Goal: Book appointment/travel/reservation

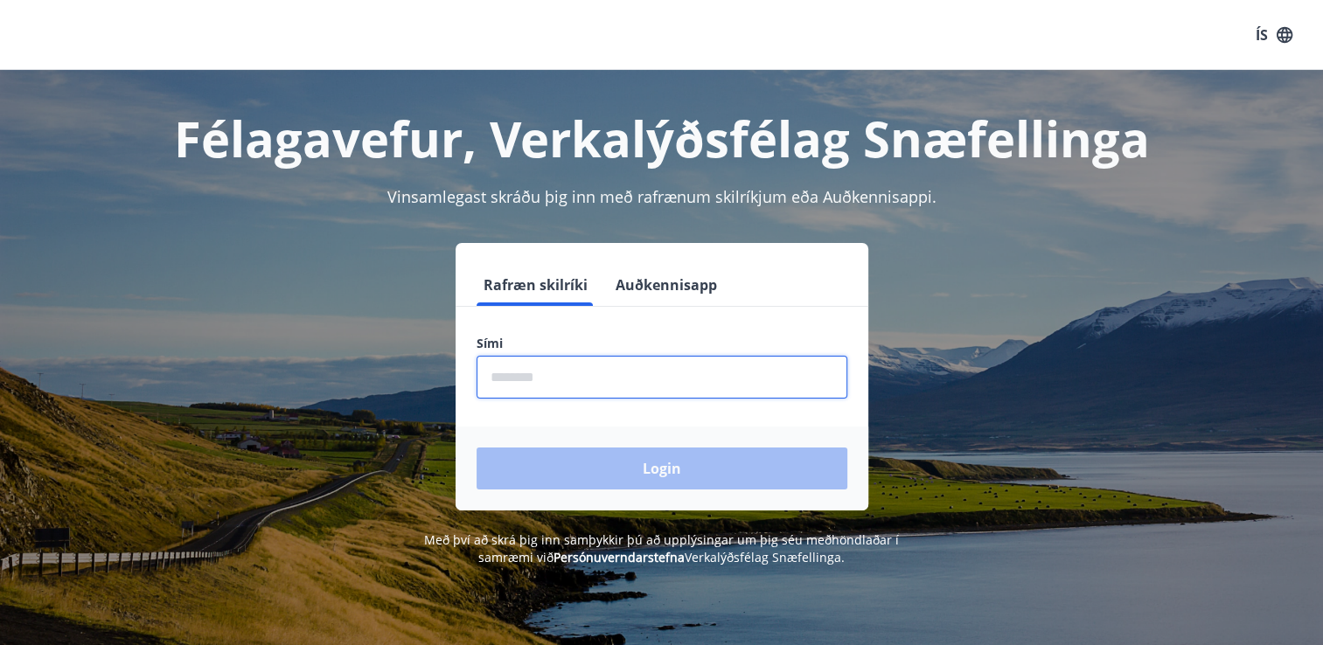
click at [567, 379] on input "phone" at bounding box center [662, 377] width 371 height 43
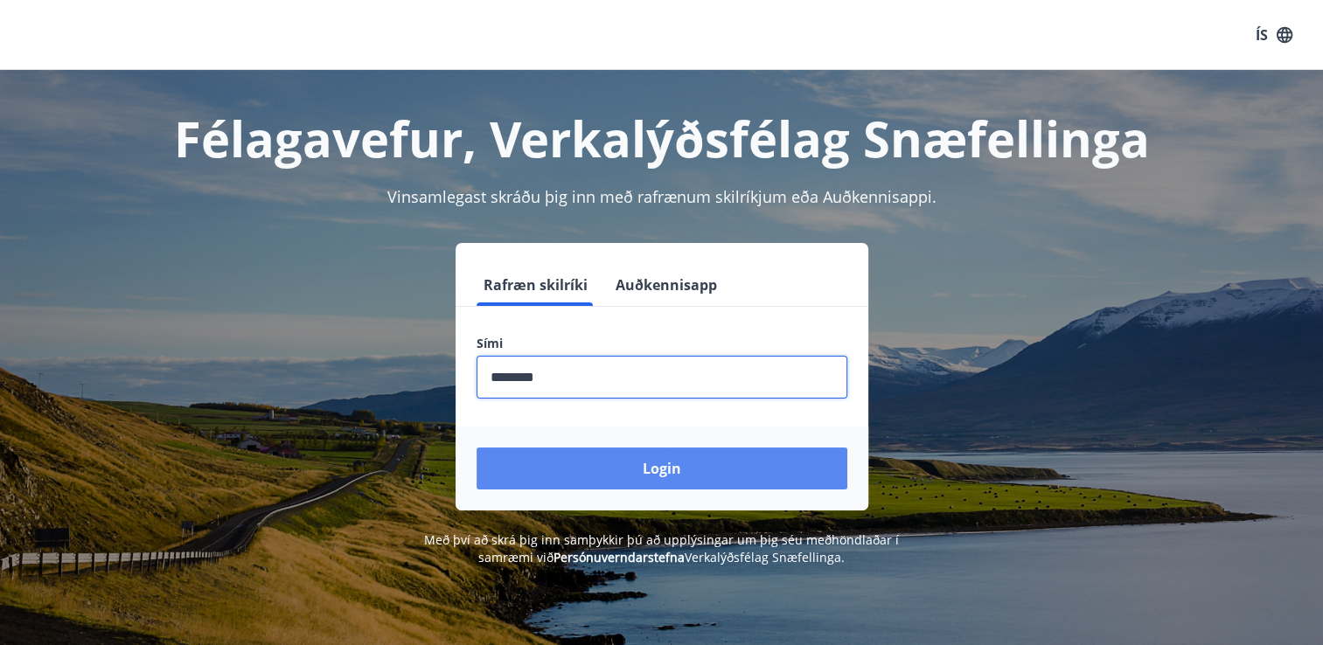
type input "********"
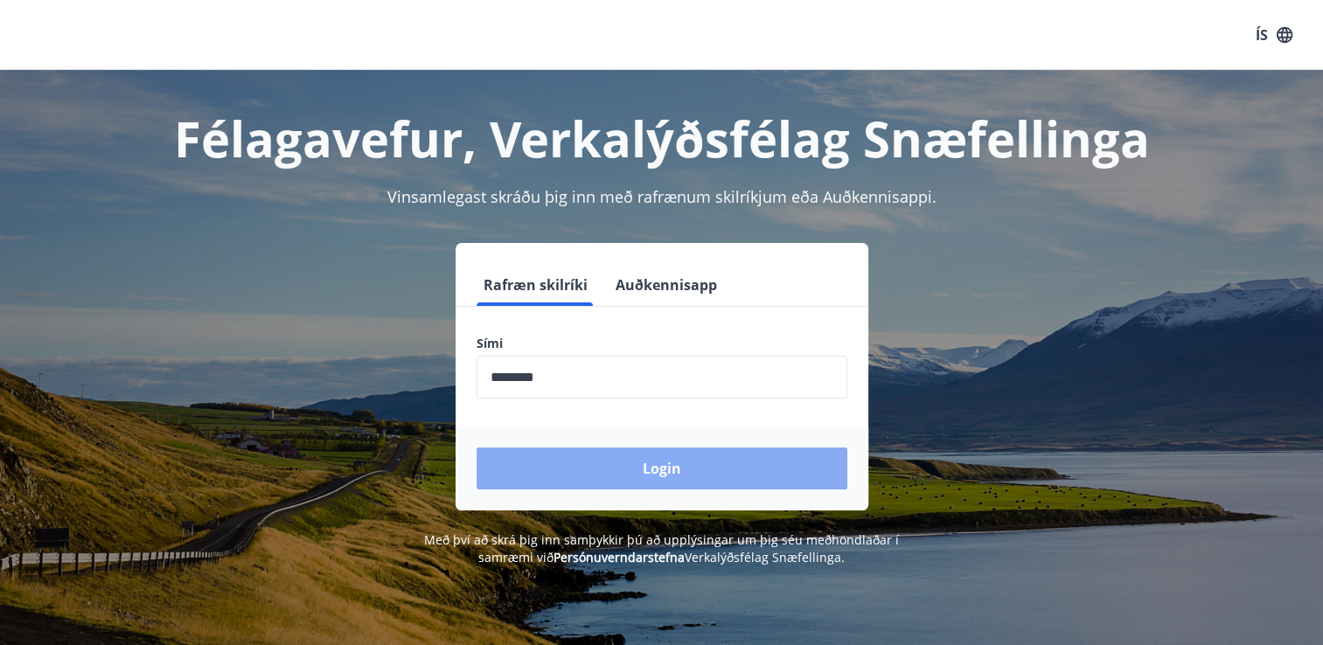
click at [588, 464] on button "Login" at bounding box center [662, 469] width 371 height 42
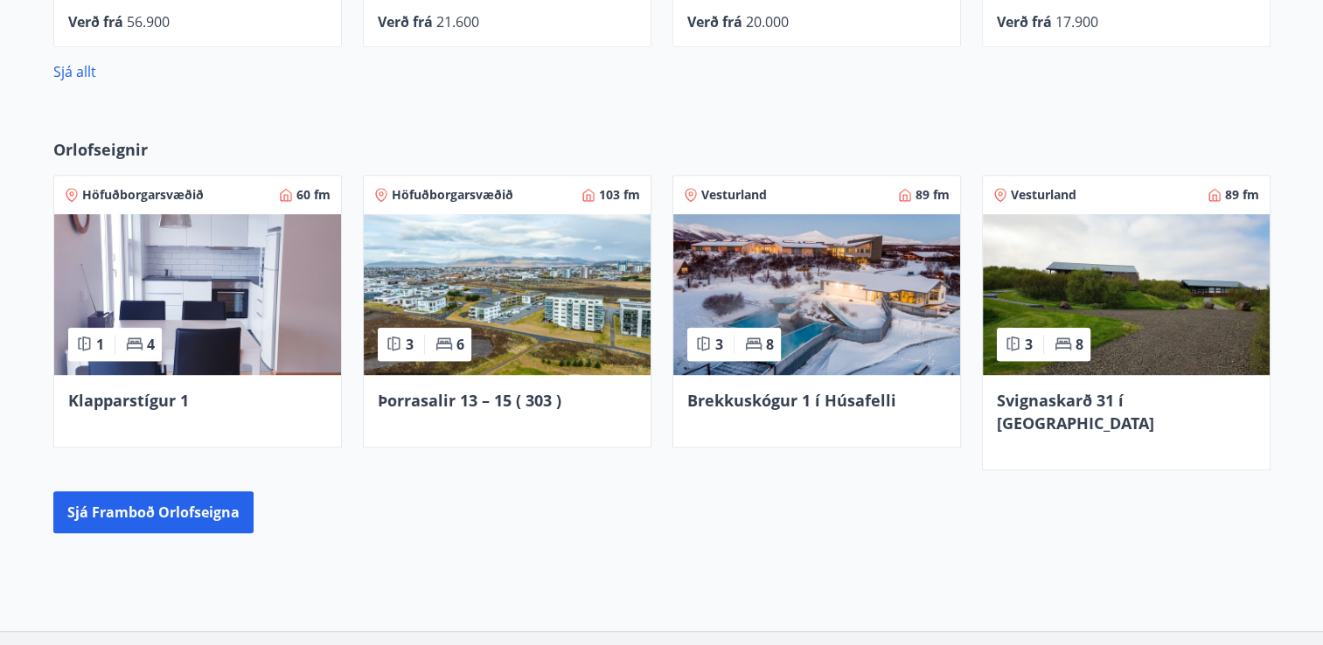
scroll to position [990, 0]
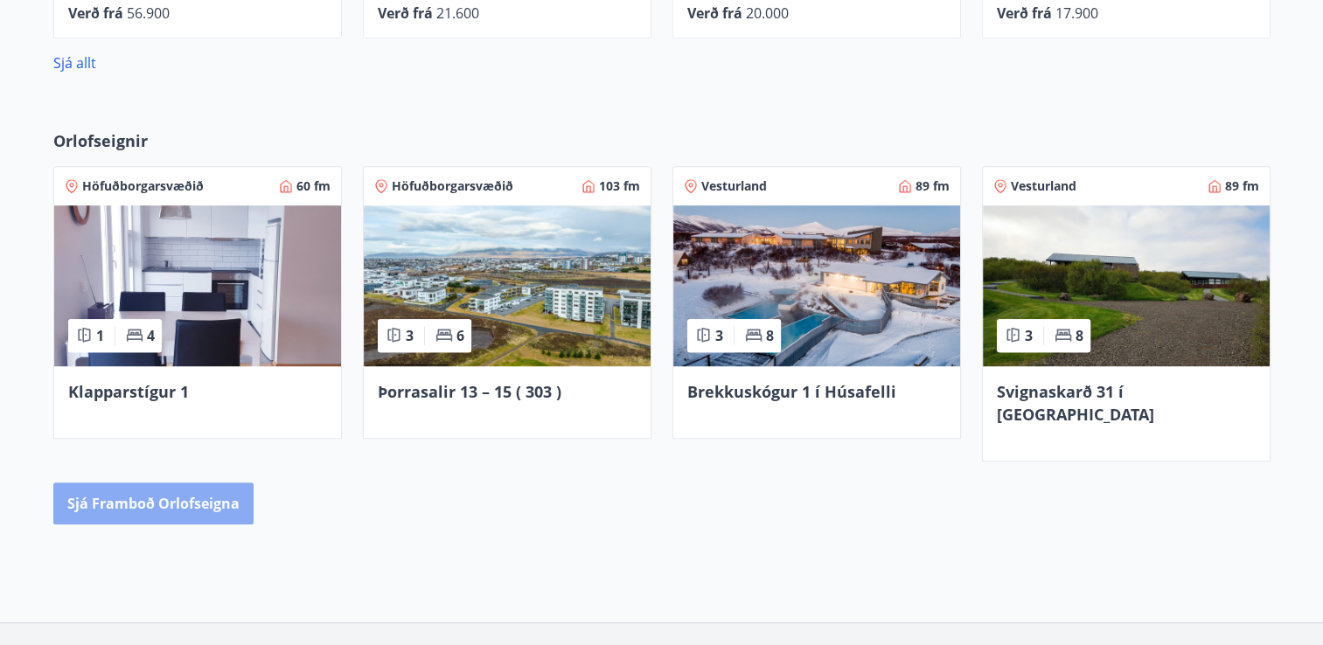
click at [212, 495] on button "Sjá framboð orlofseigna" at bounding box center [153, 504] width 200 height 42
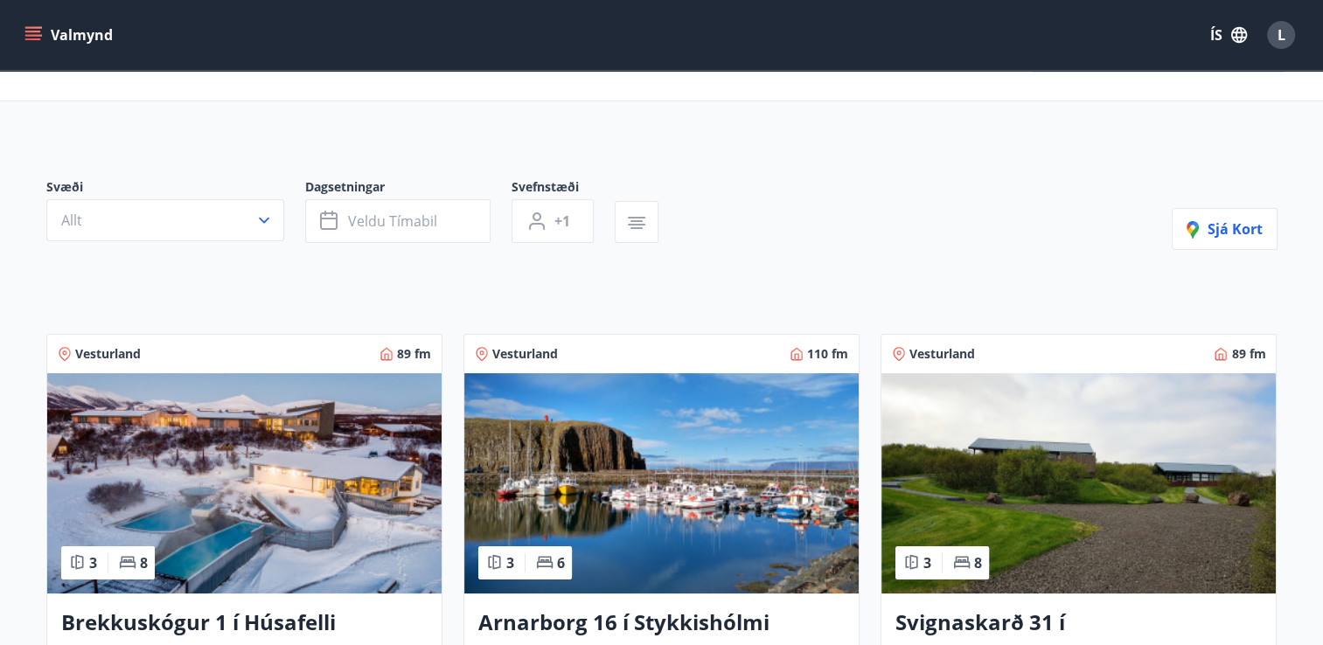
scroll to position [16, 0]
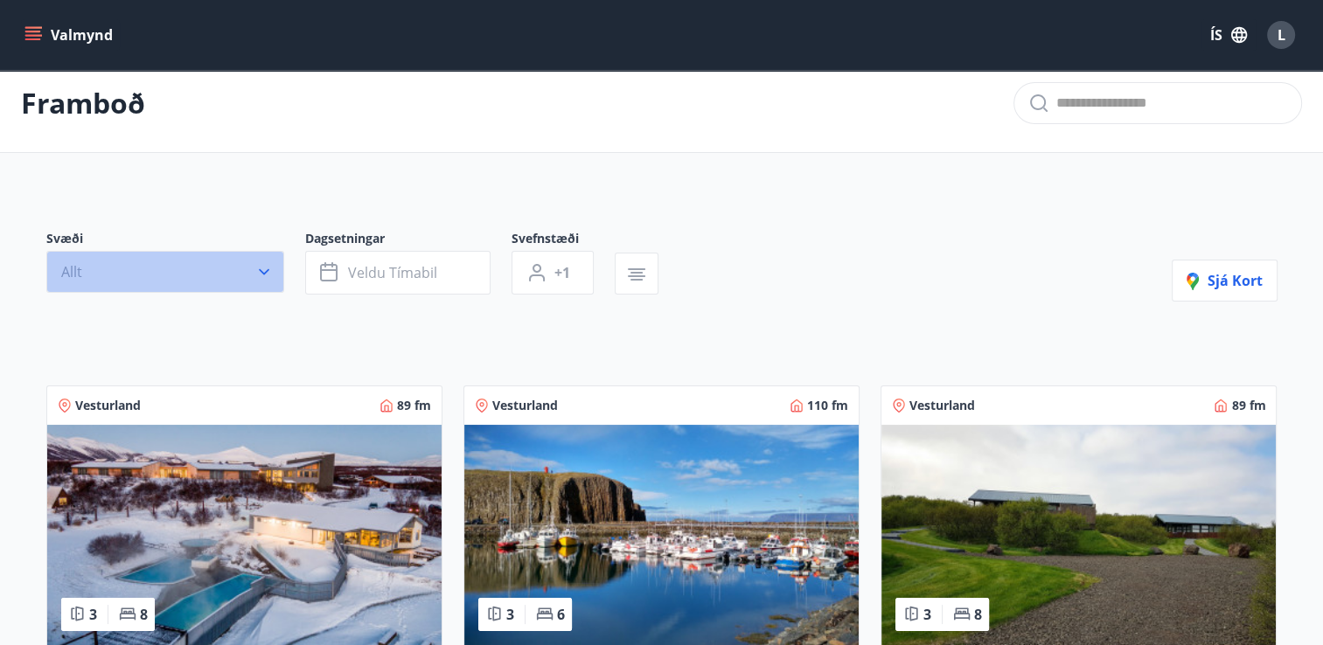
click at [275, 275] on button "Allt" at bounding box center [165, 272] width 238 height 42
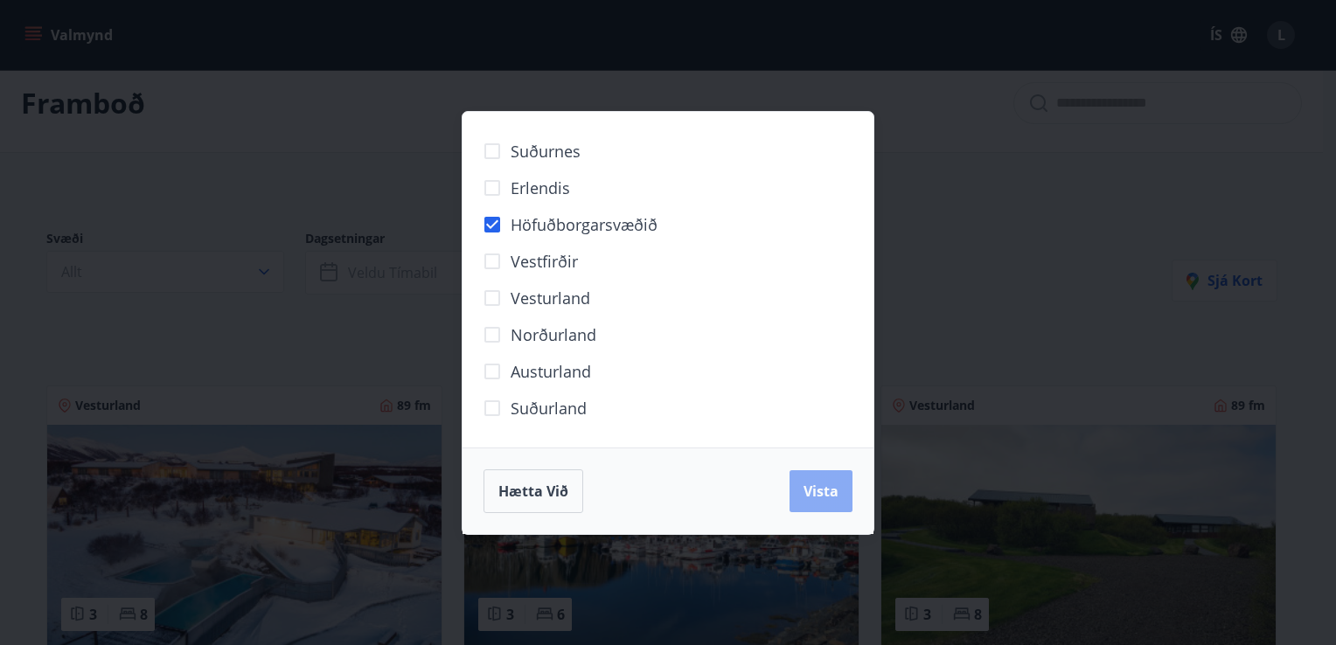
click at [811, 497] on span "Vista" at bounding box center [821, 491] width 35 height 19
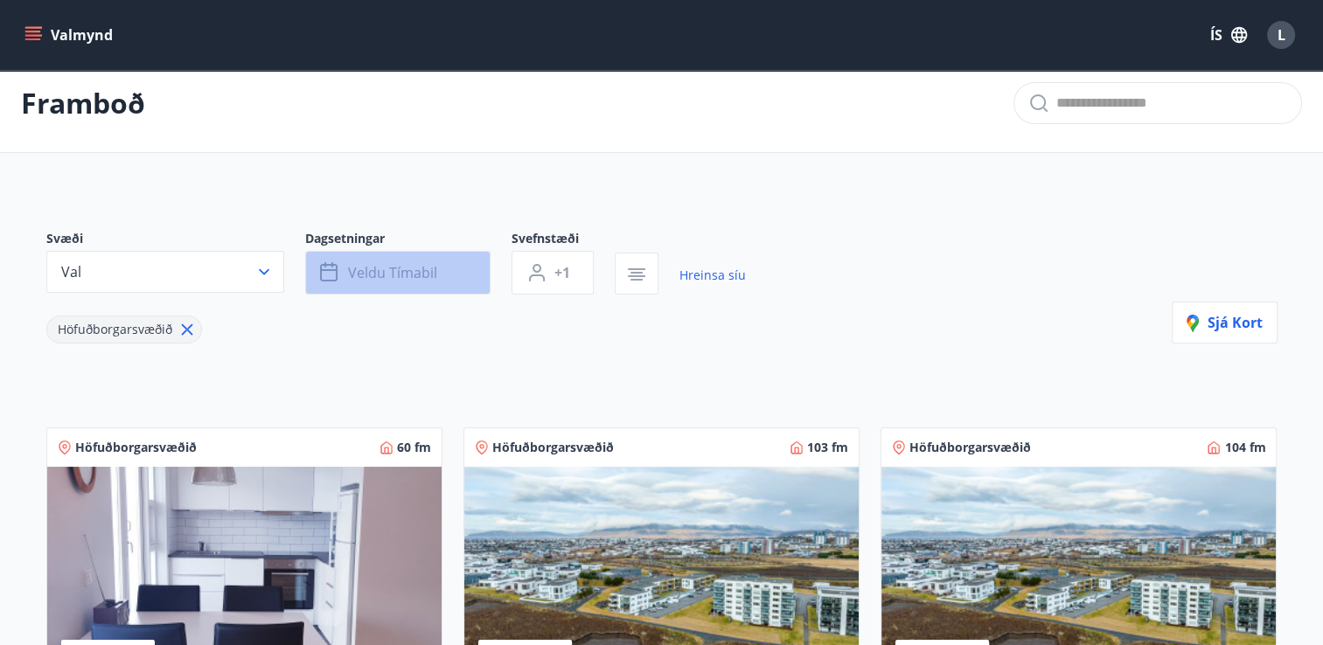
click at [423, 284] on button "Veldu tímabil" at bounding box center [397, 273] width 185 height 44
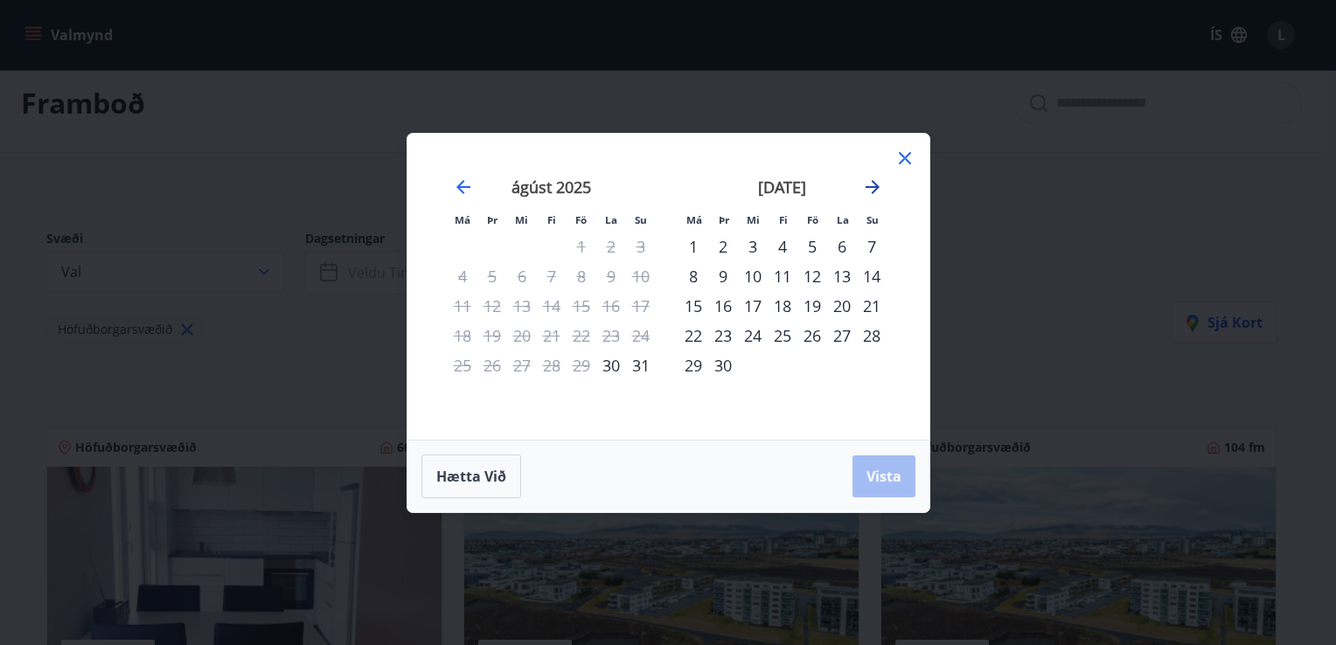
click at [875, 185] on icon "Move forward to switch to the next month." at bounding box center [873, 187] width 14 height 14
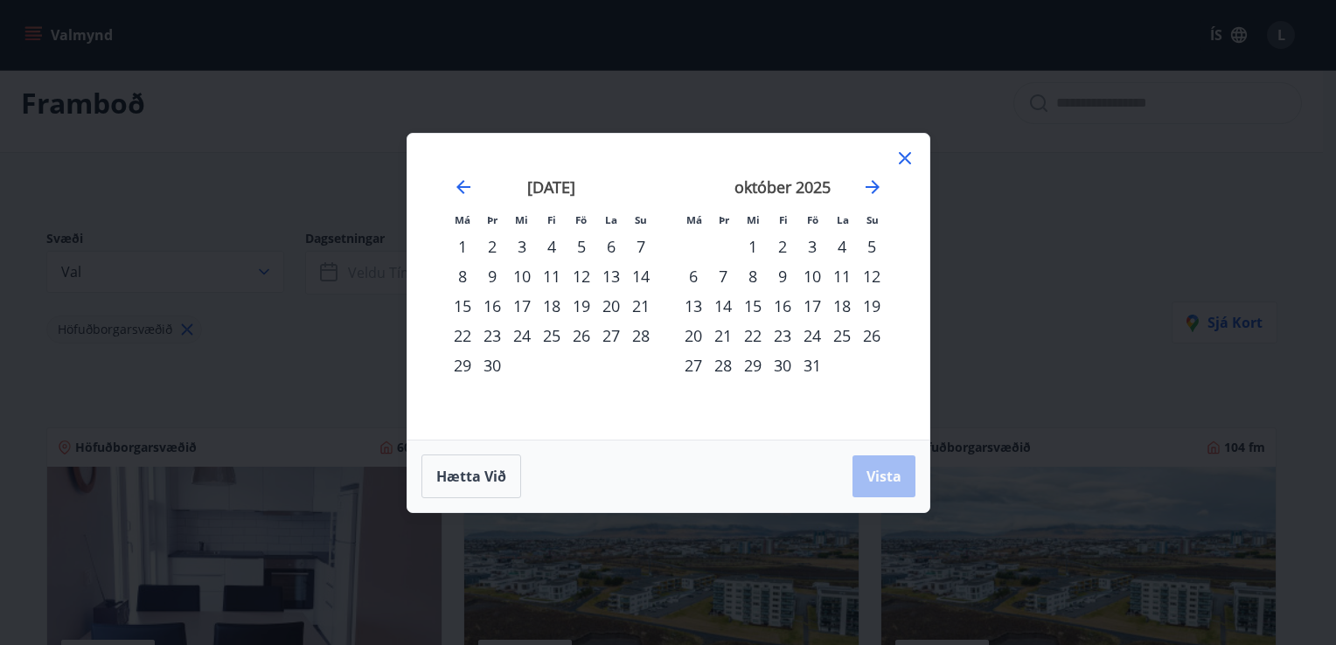
click at [811, 310] on div "17" at bounding box center [812, 306] width 30 height 30
click at [724, 337] on div "21" at bounding box center [723, 336] width 30 height 30
click at [876, 472] on span "Vista" at bounding box center [884, 476] width 35 height 19
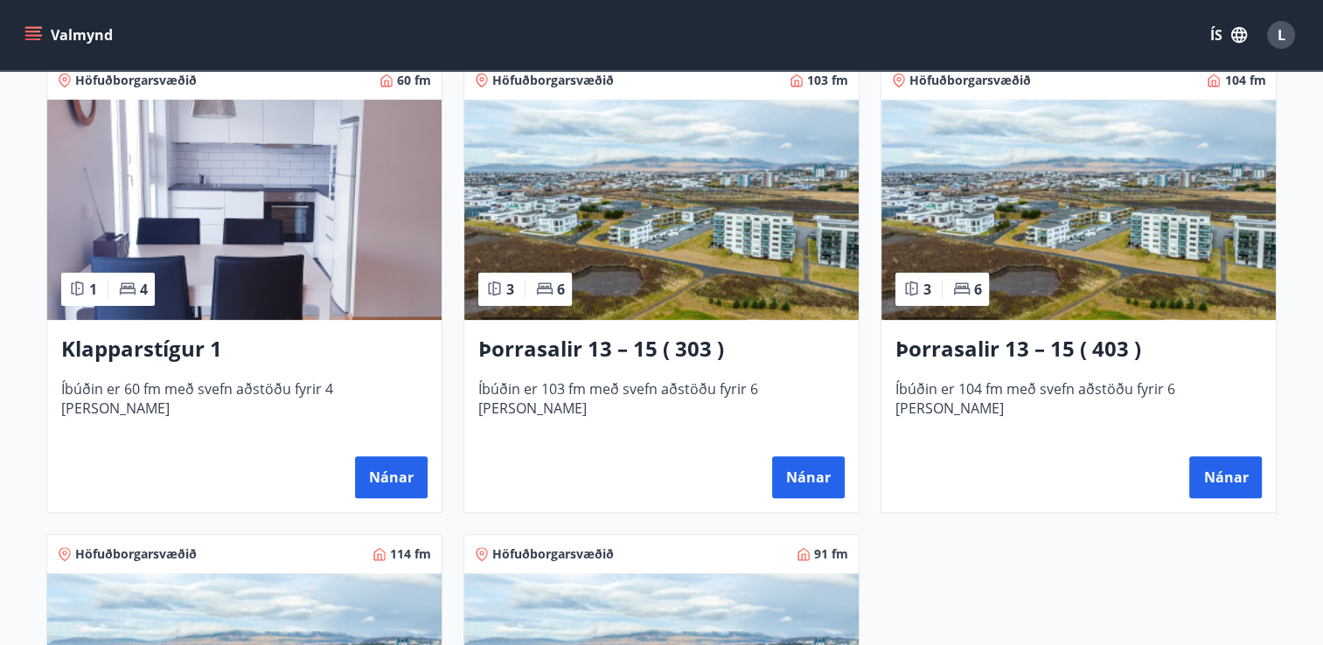
scroll to position [379, 0]
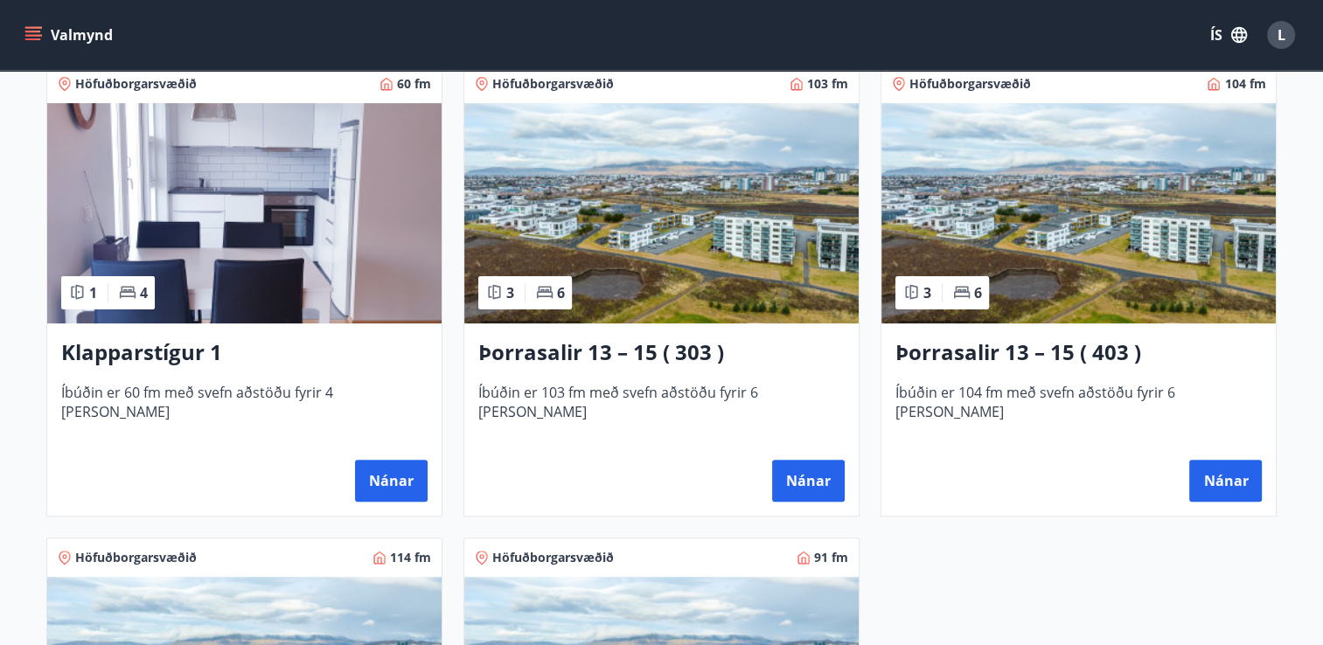
click at [1089, 268] on img at bounding box center [1078, 213] width 394 height 220
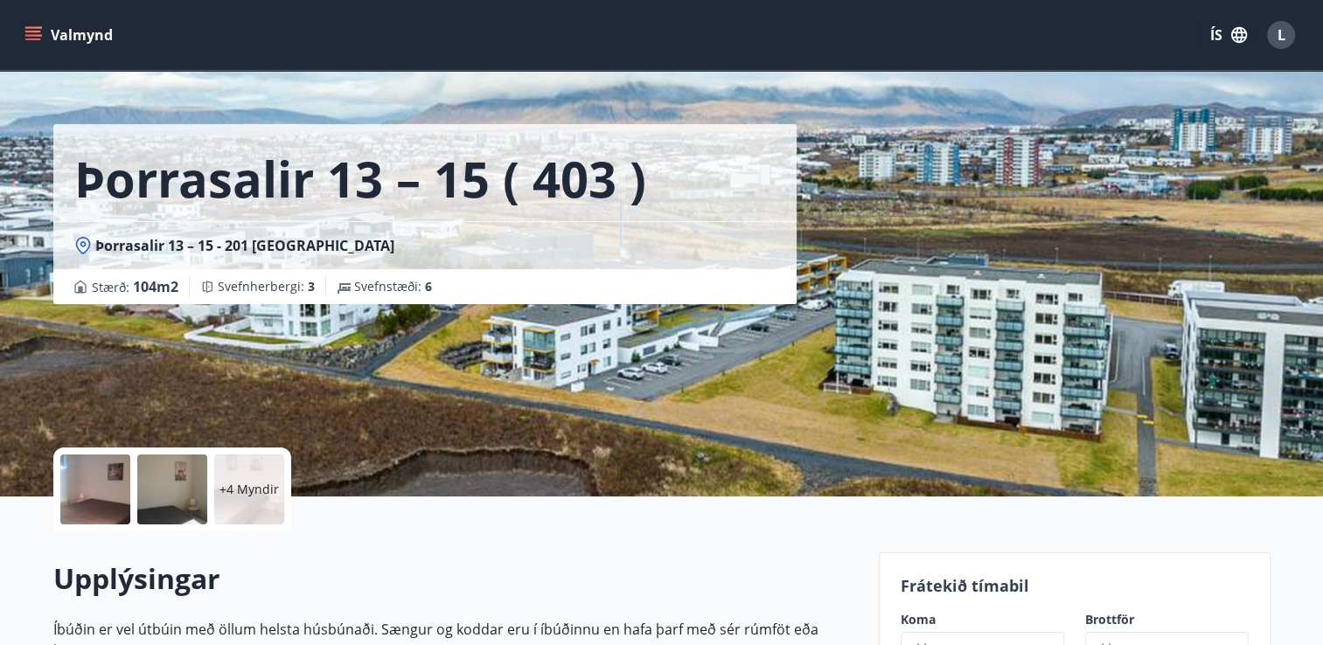
scroll to position [17, 0]
